Goal: Find specific page/section: Find specific page/section

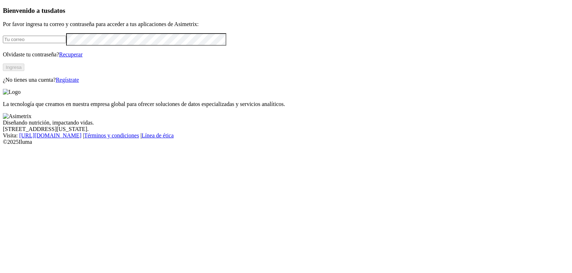
type input "[EMAIL_ADDRESS][DOMAIN_NAME]"
click at [24, 71] on button "Ingresa" at bounding box center [13, 68] width 21 height 8
